Goal: Use online tool/utility: Utilize a website feature to perform a specific function

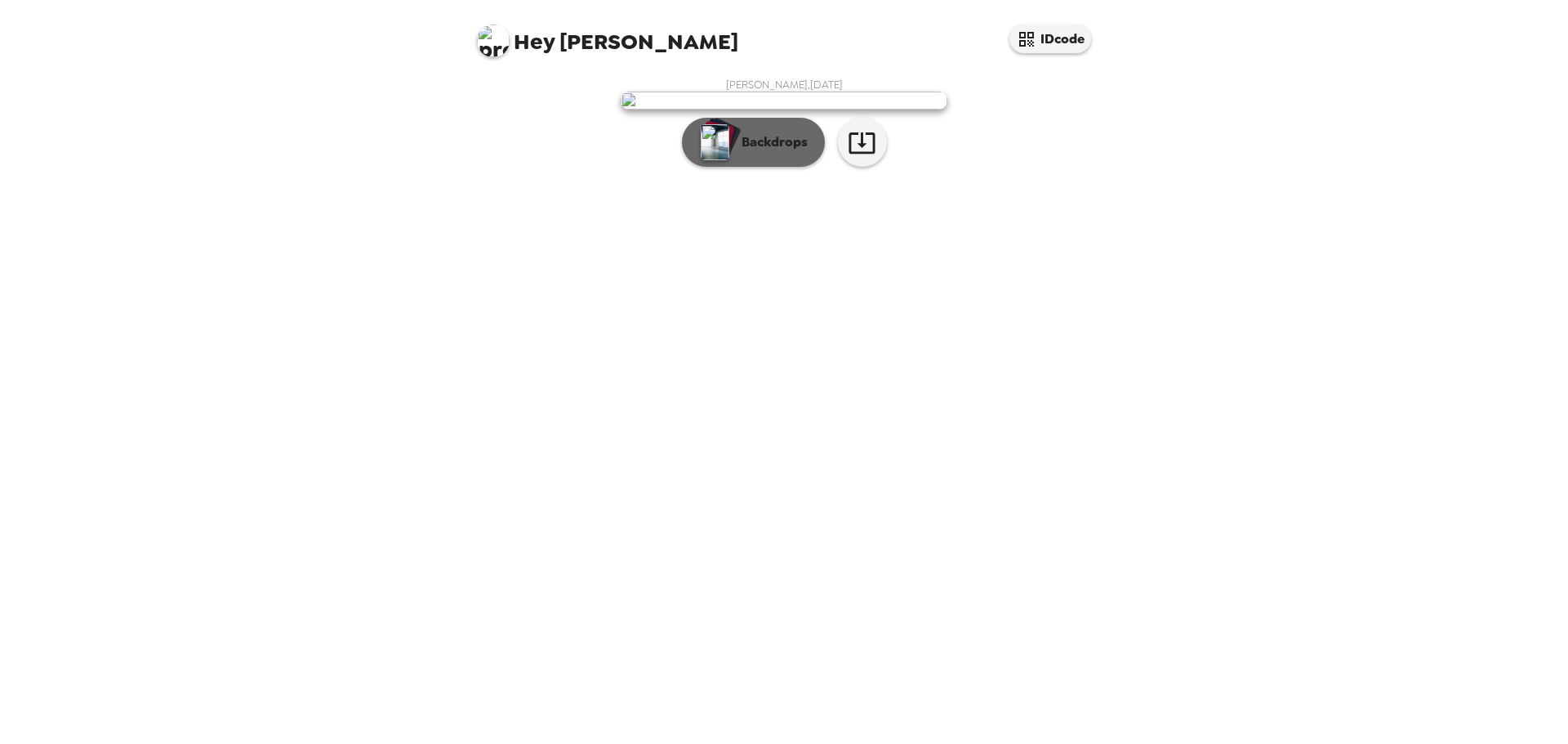
click at [752, 152] on p "Backdrops" at bounding box center [770, 142] width 74 height 20
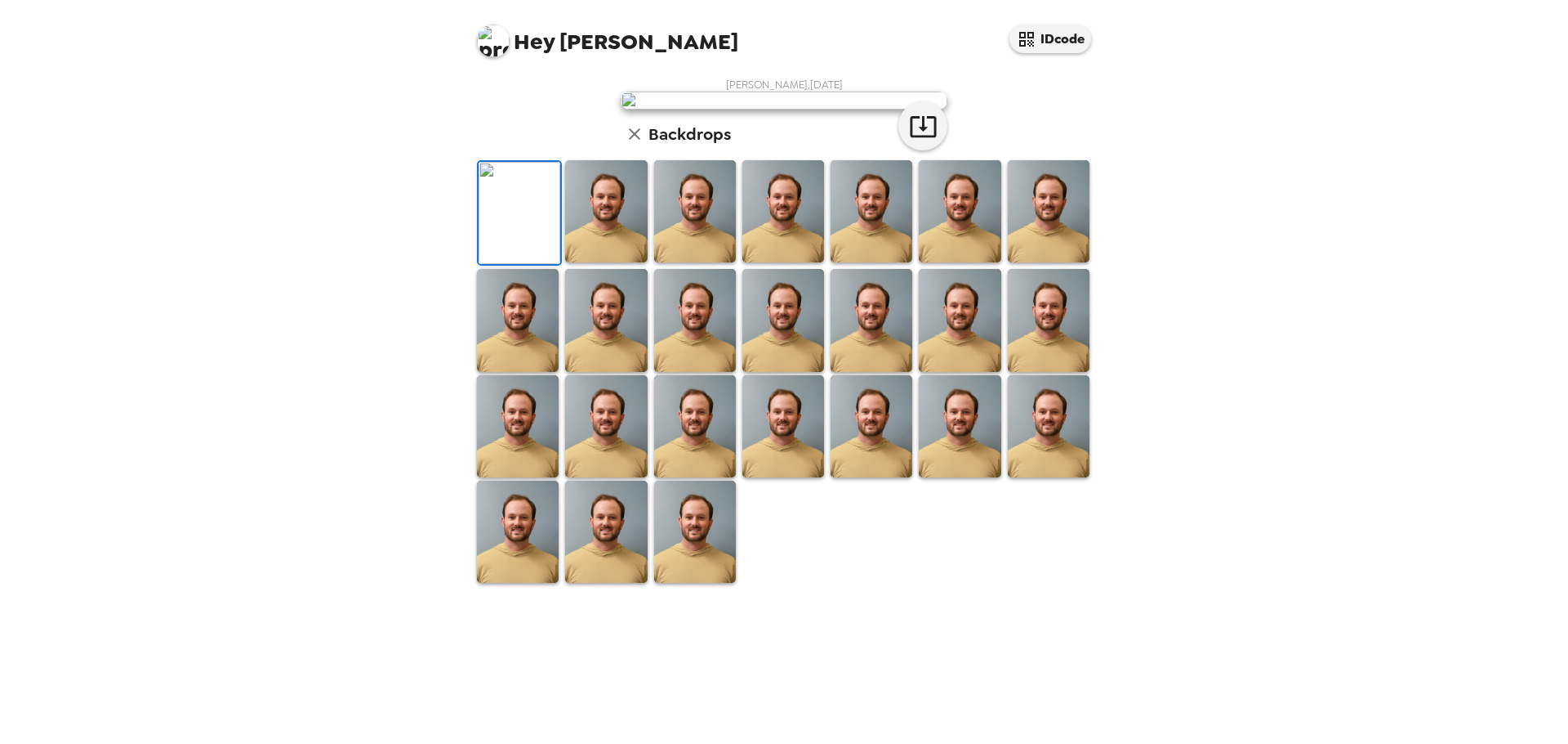
click at [609, 262] on img at bounding box center [606, 211] width 82 height 103
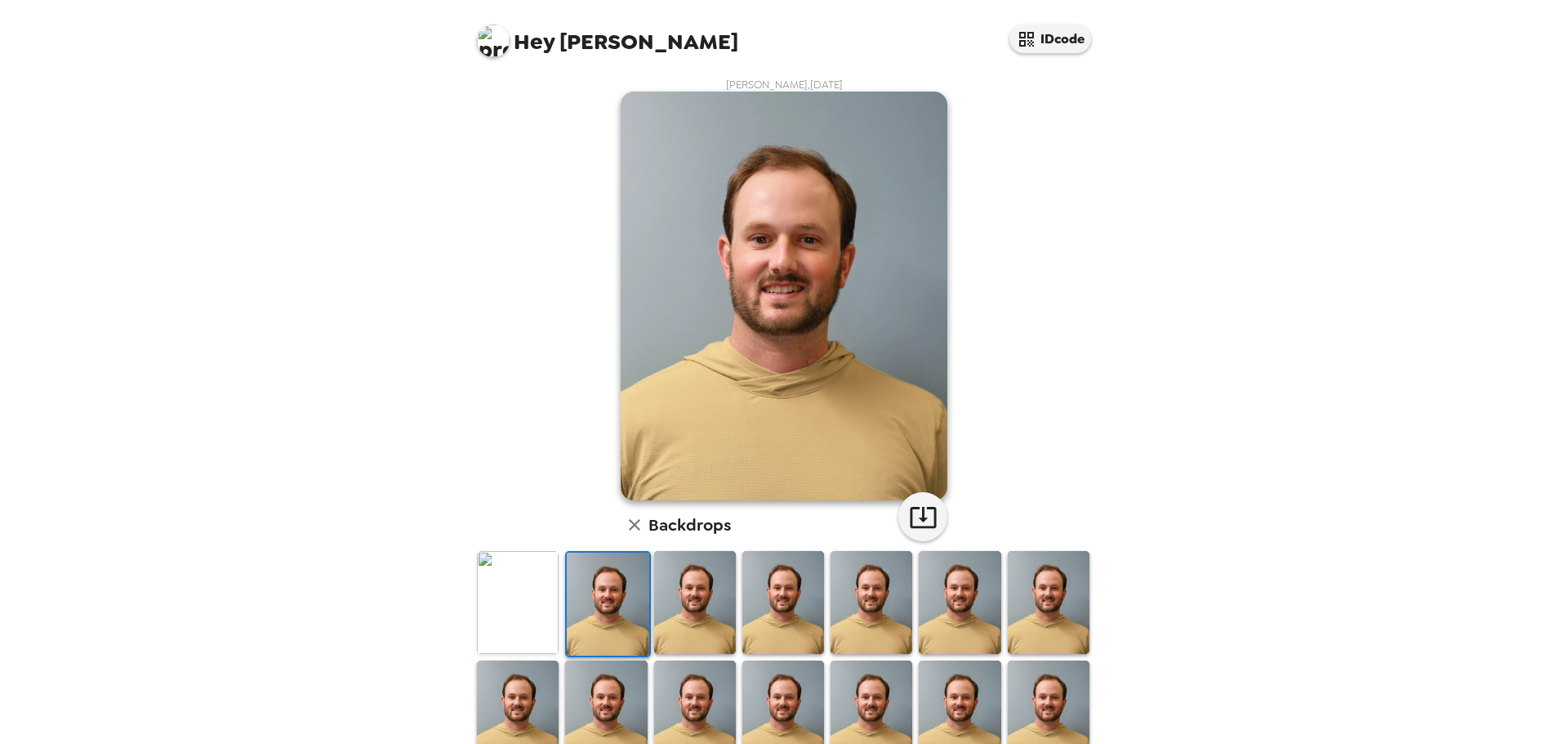
click at [686, 616] on img at bounding box center [694, 602] width 82 height 103
click at [786, 617] on img at bounding box center [783, 602] width 82 height 103
click at [872, 621] on img at bounding box center [871, 602] width 82 height 103
click at [955, 608] on img at bounding box center [960, 602] width 82 height 103
click at [1067, 617] on img at bounding box center [1048, 602] width 82 height 103
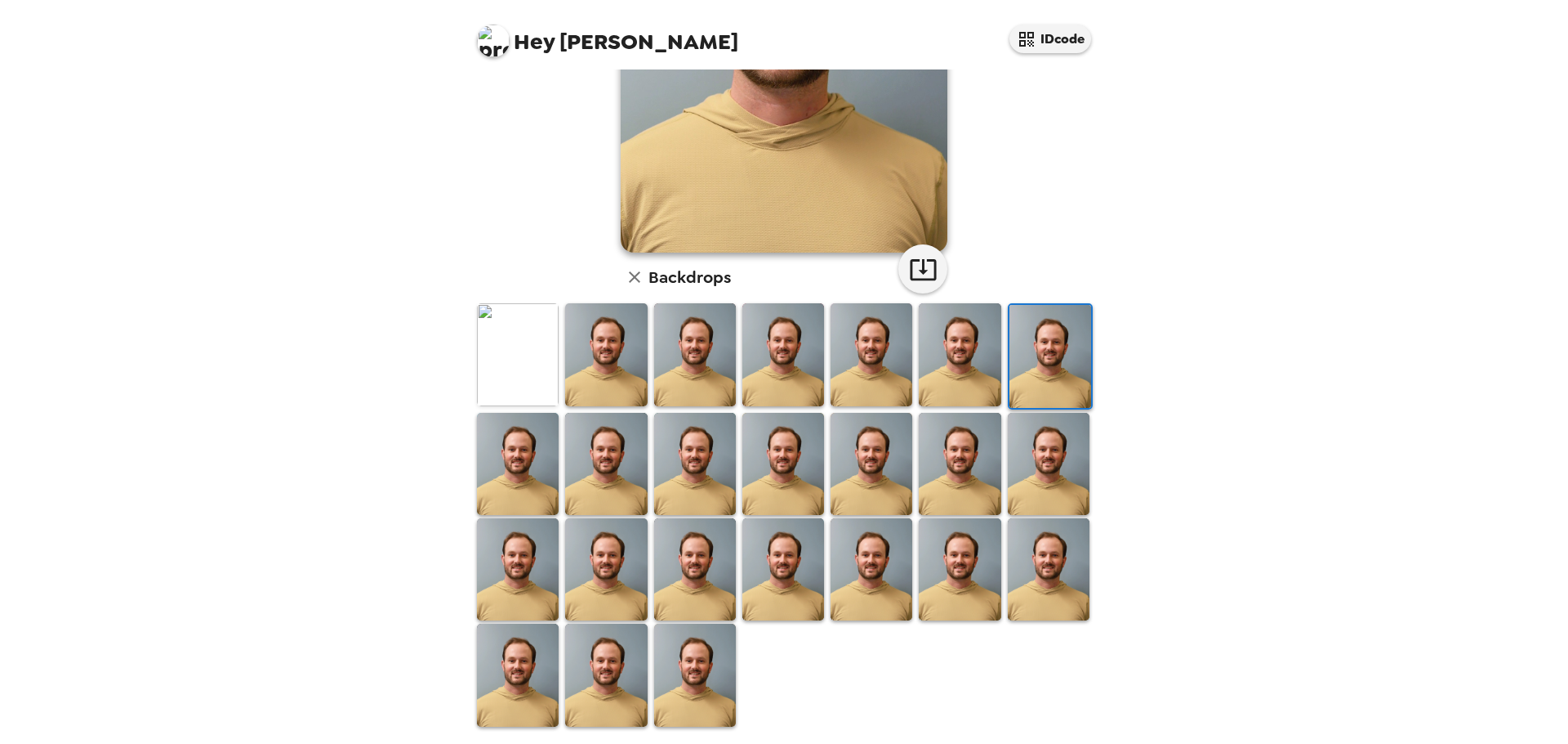
click at [513, 474] on img at bounding box center [518, 464] width 82 height 103
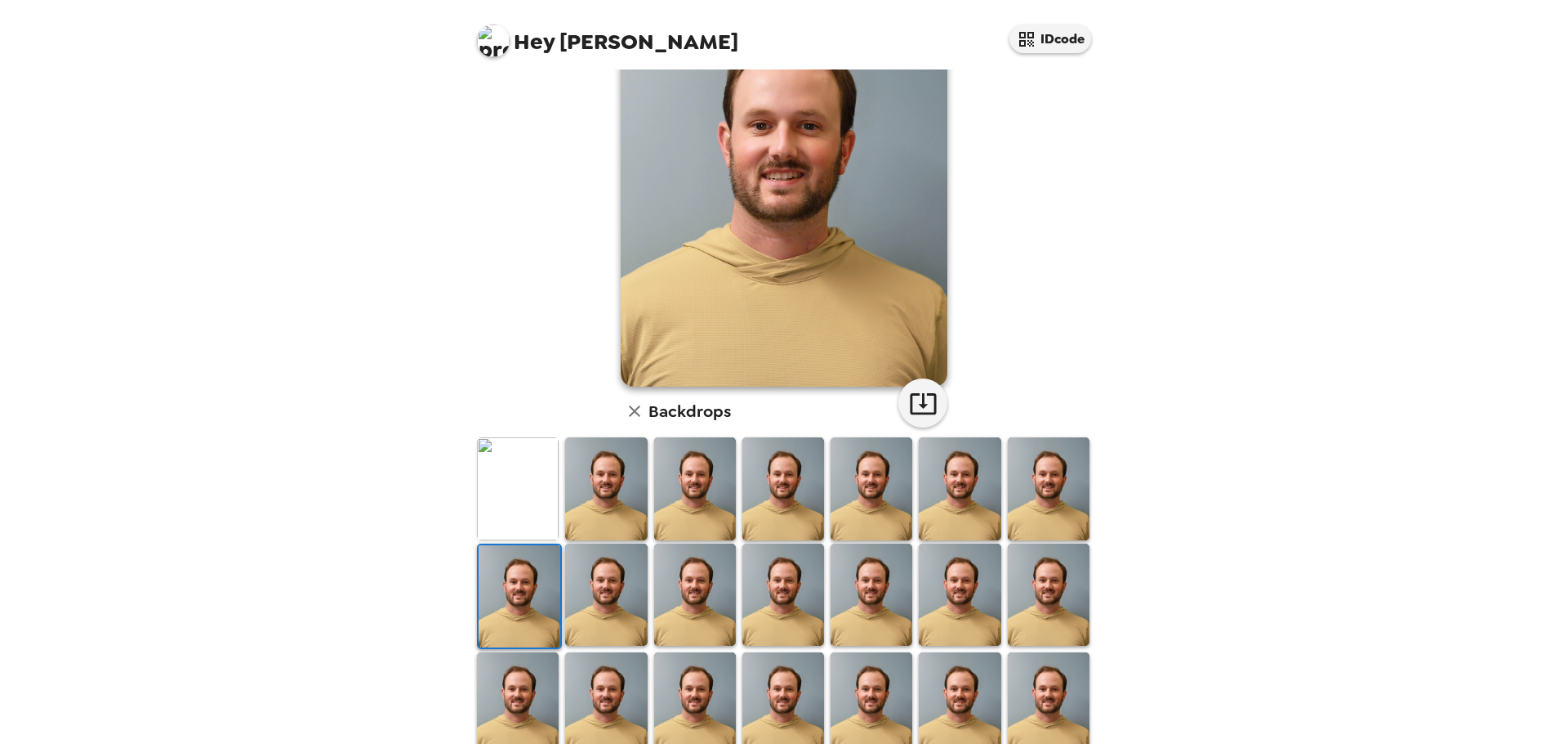
scroll to position [247, 0]
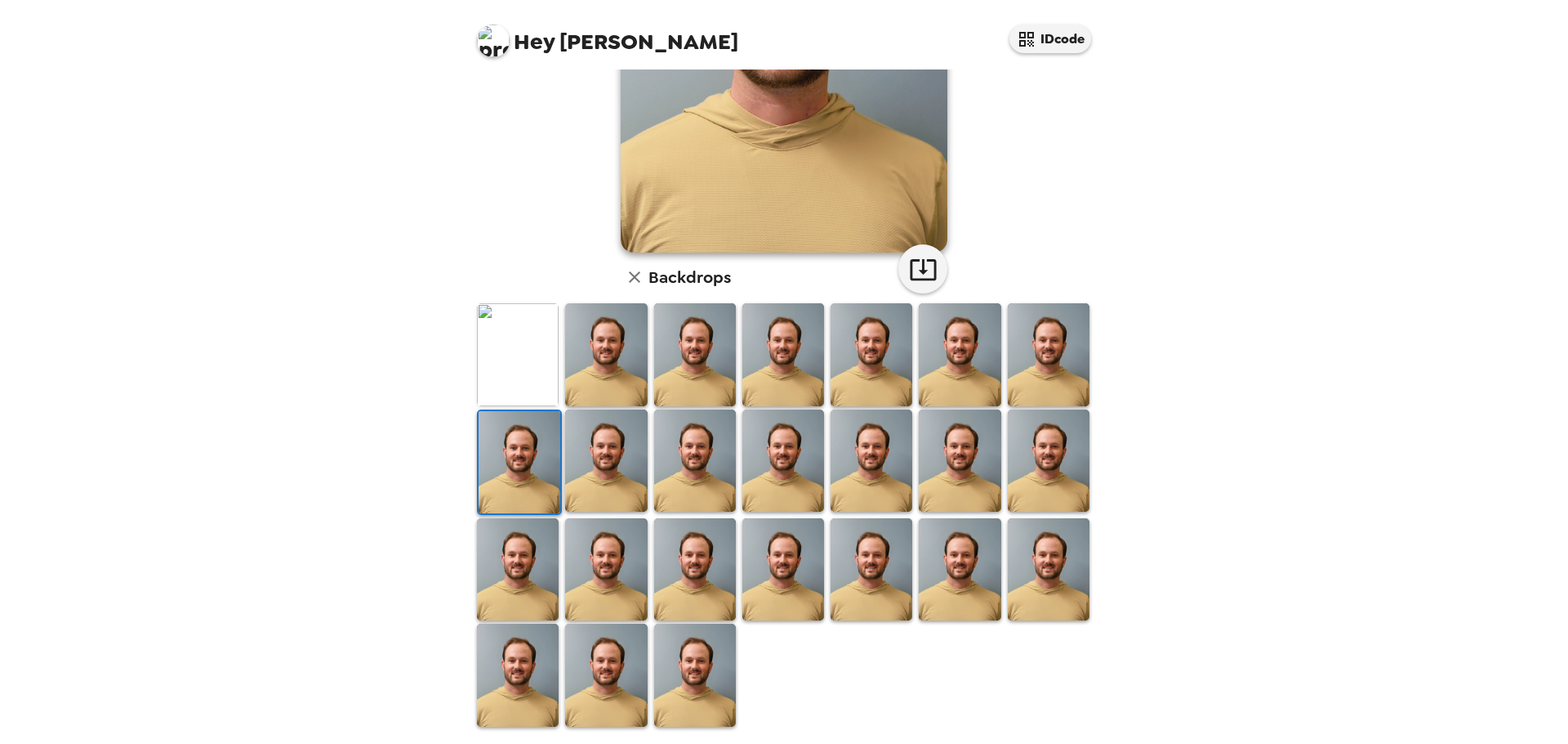
click at [590, 444] on img at bounding box center [606, 460] width 82 height 103
click at [697, 451] on img at bounding box center [694, 460] width 82 height 103
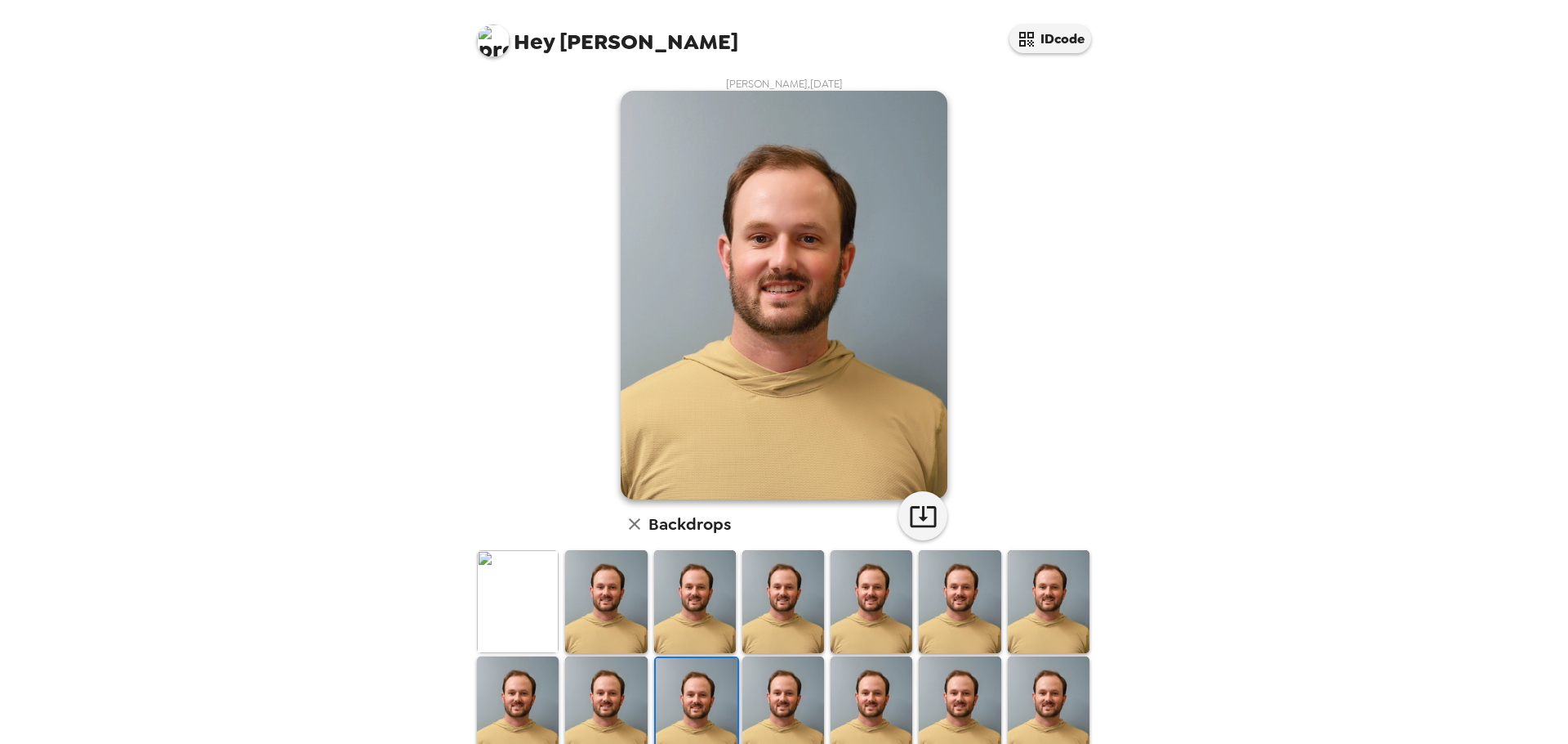
scroll to position [0, 0]
click at [831, 287] on img at bounding box center [783, 296] width 327 height 409
click at [918, 520] on icon "button" at bounding box center [923, 517] width 26 height 22
